Goal: Task Accomplishment & Management: Complete application form

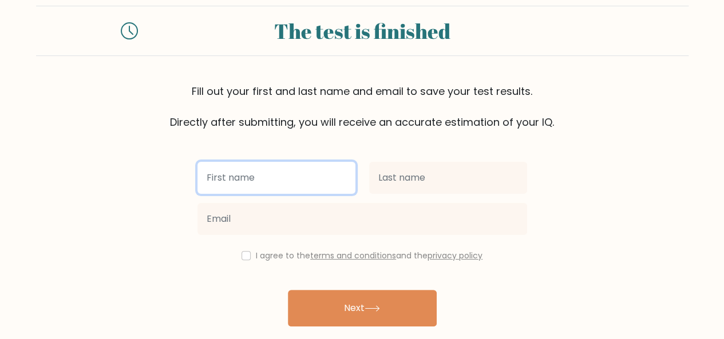
scroll to position [4, 0]
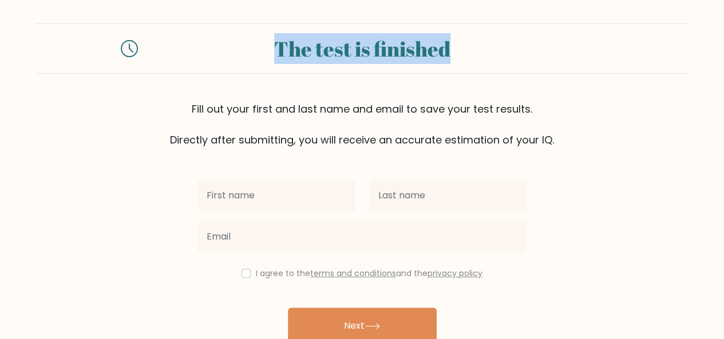
drag, startPoint x: 269, startPoint y: 41, endPoint x: 502, endPoint y: 57, distance: 233.4
click at [502, 57] on div "The test is finished" at bounding box center [362, 48] width 421 height 31
drag, startPoint x: 494, startPoint y: 52, endPoint x: 269, endPoint y: 50, distance: 224.9
click at [279, 52] on div "The test is finished" at bounding box center [362, 48] width 421 height 31
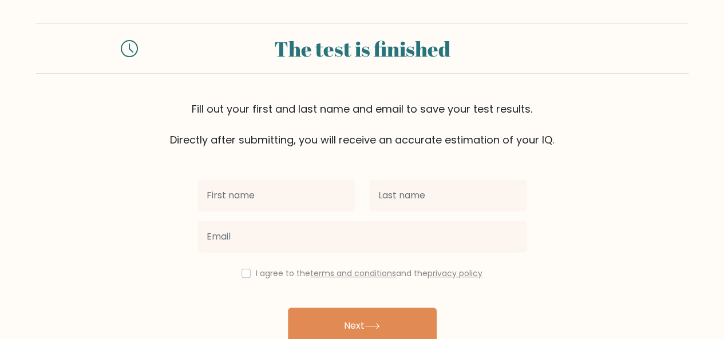
click at [315, 101] on div "Fill out your first and last name and email to save your test results. Directly…" at bounding box center [362, 124] width 652 height 46
click at [438, 99] on div "The test is finished Fill out your first and last name and email to save your t…" at bounding box center [362, 85] width 652 height 124
click at [267, 113] on div "Fill out your first and last name and email to save your test results. Directly…" at bounding box center [362, 124] width 652 height 46
click at [328, 121] on div "Fill out your first and last name and email to save your test results. Directly…" at bounding box center [362, 124] width 652 height 46
click at [360, 88] on div "The test is finished Fill out your first and last name and email to save your t…" at bounding box center [362, 85] width 652 height 124
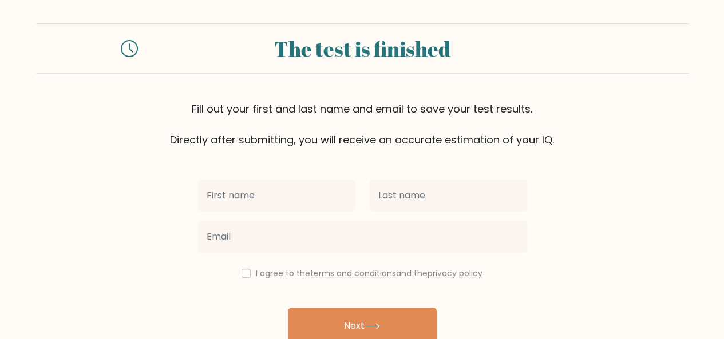
click at [349, 101] on div "Fill out your first and last name and email to save your test results. Directly…" at bounding box center [362, 124] width 652 height 46
click at [374, 78] on div "The test is finished Fill out your first and last name and email to save your t…" at bounding box center [362, 85] width 652 height 124
drag, startPoint x: 364, startPoint y: 51, endPoint x: 291, endPoint y: 50, distance: 73.2
click at [297, 49] on div "The test is finished" at bounding box center [362, 48] width 421 height 31
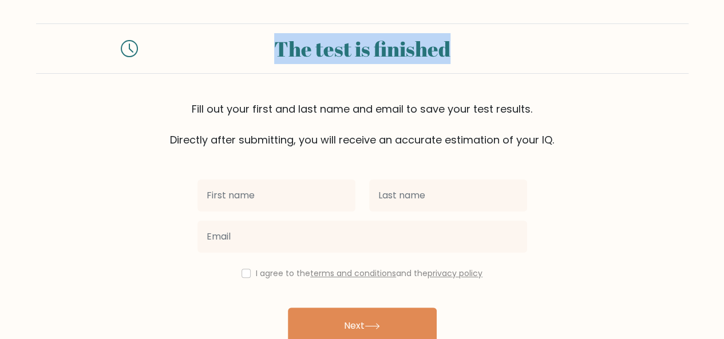
drag, startPoint x: 276, startPoint y: 46, endPoint x: 466, endPoint y: 54, distance: 190.1
click at [466, 54] on div "The test is finished" at bounding box center [362, 48] width 421 height 31
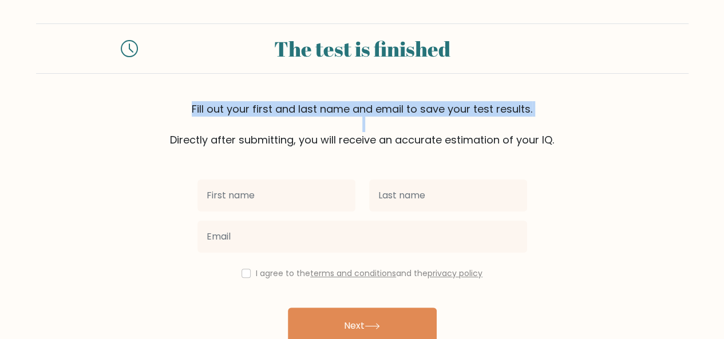
drag, startPoint x: 534, startPoint y: 110, endPoint x: 164, endPoint y: 136, distance: 371.6
click at [164, 136] on div "Fill out your first and last name and email to save your test results. Directly…" at bounding box center [362, 124] width 652 height 46
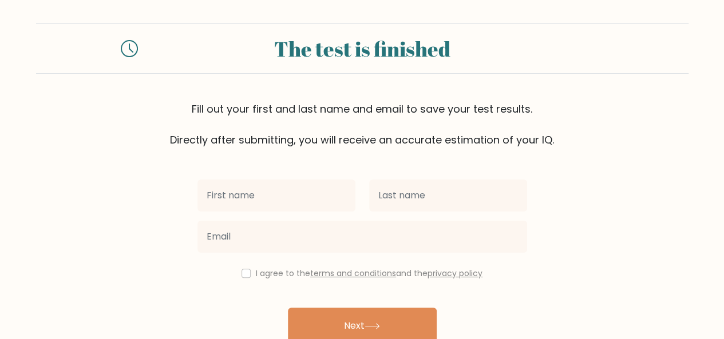
drag, startPoint x: 177, startPoint y: 104, endPoint x: 160, endPoint y: 70, distance: 38.1
click at [170, 84] on div "The test is finished Fill out your first and last name and email to save your t…" at bounding box center [362, 85] width 652 height 124
